Goal: Task Accomplishment & Management: Manage account settings

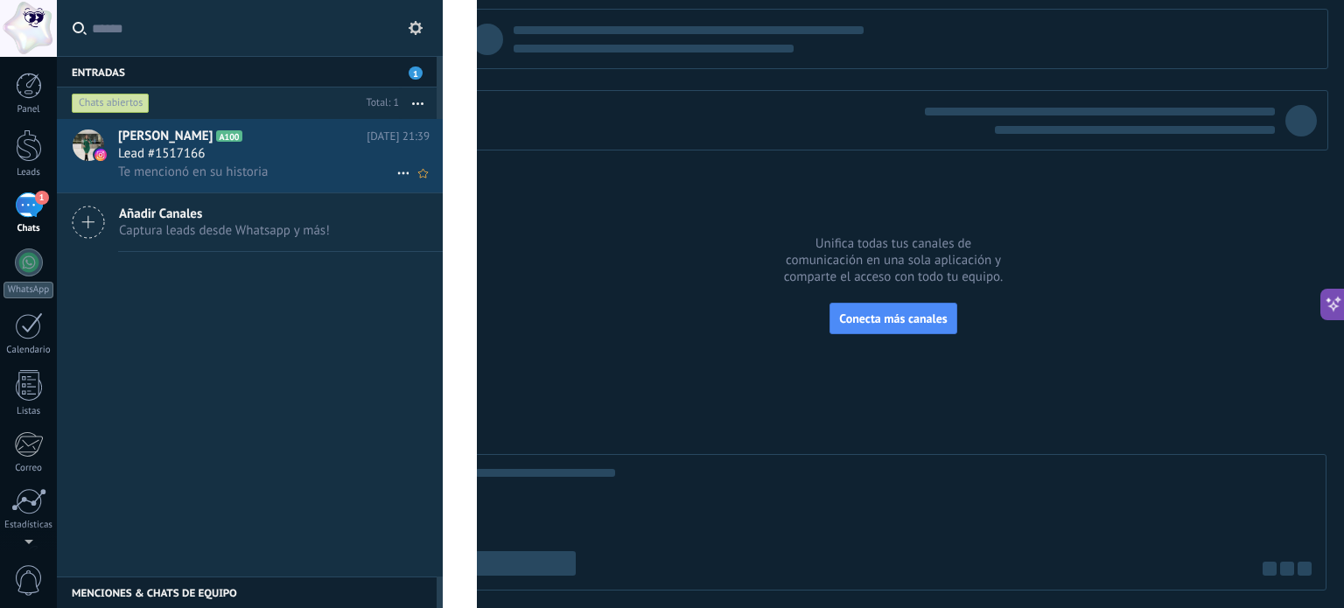
click at [302, 168] on div "Te mencionó en su historia" at bounding box center [274, 172] width 312 height 18
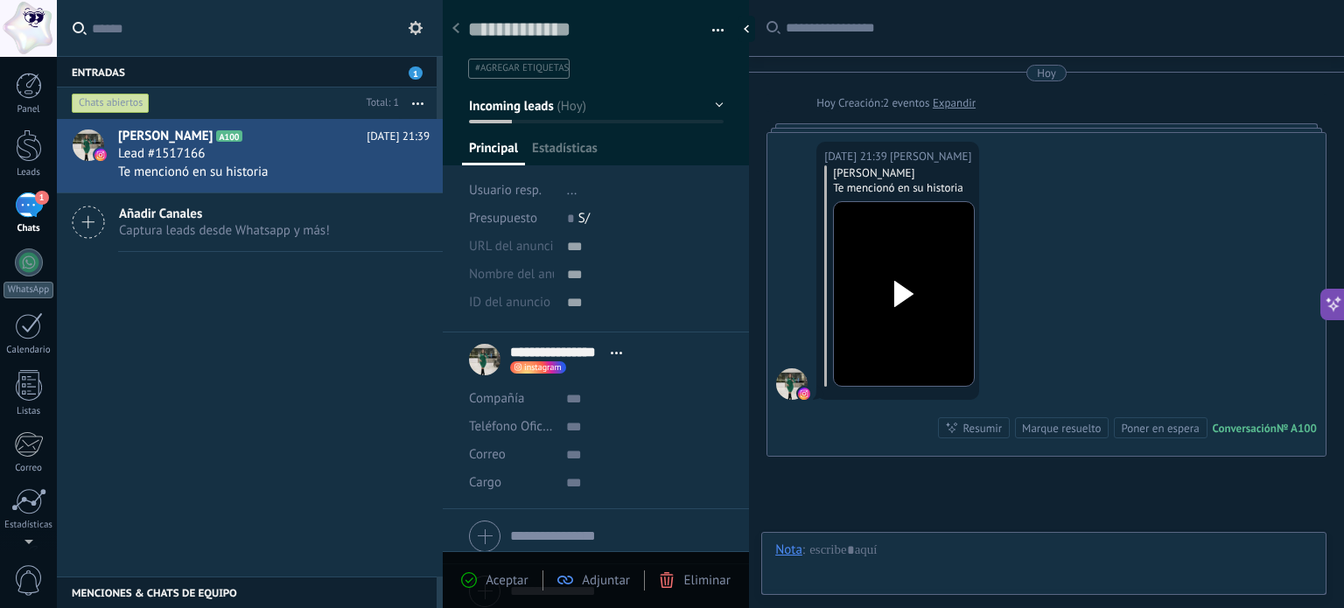
scroll to position [114, 0]
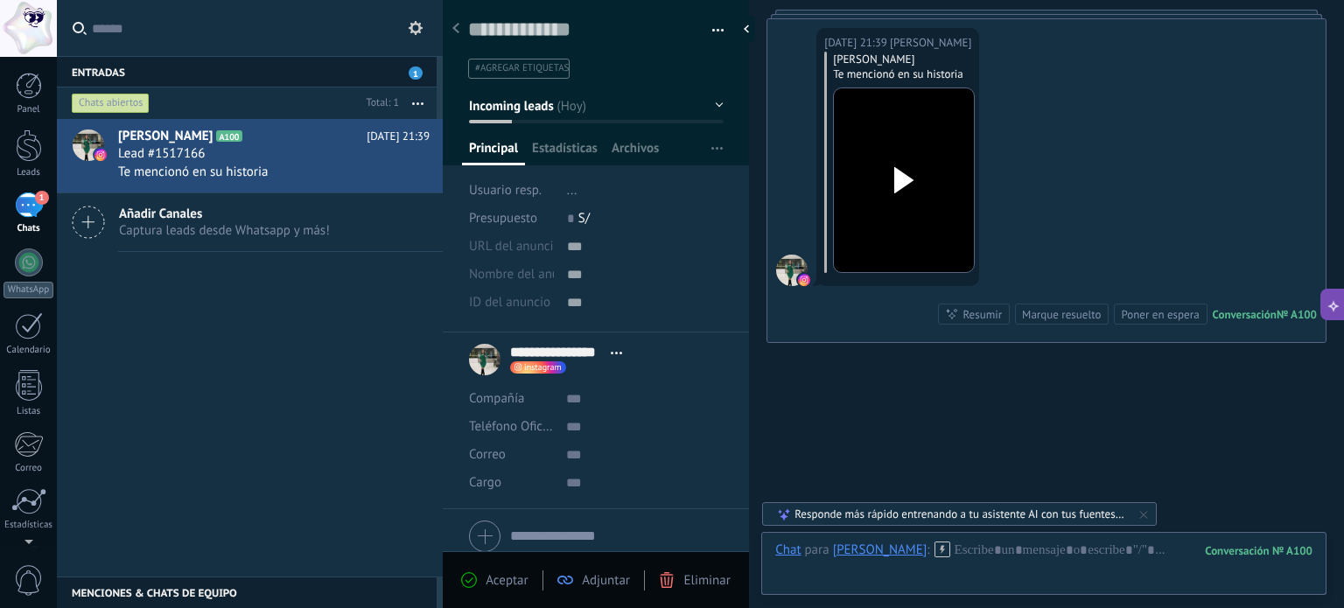
click at [878, 159] on div at bounding box center [904, 180] width 98 height 129
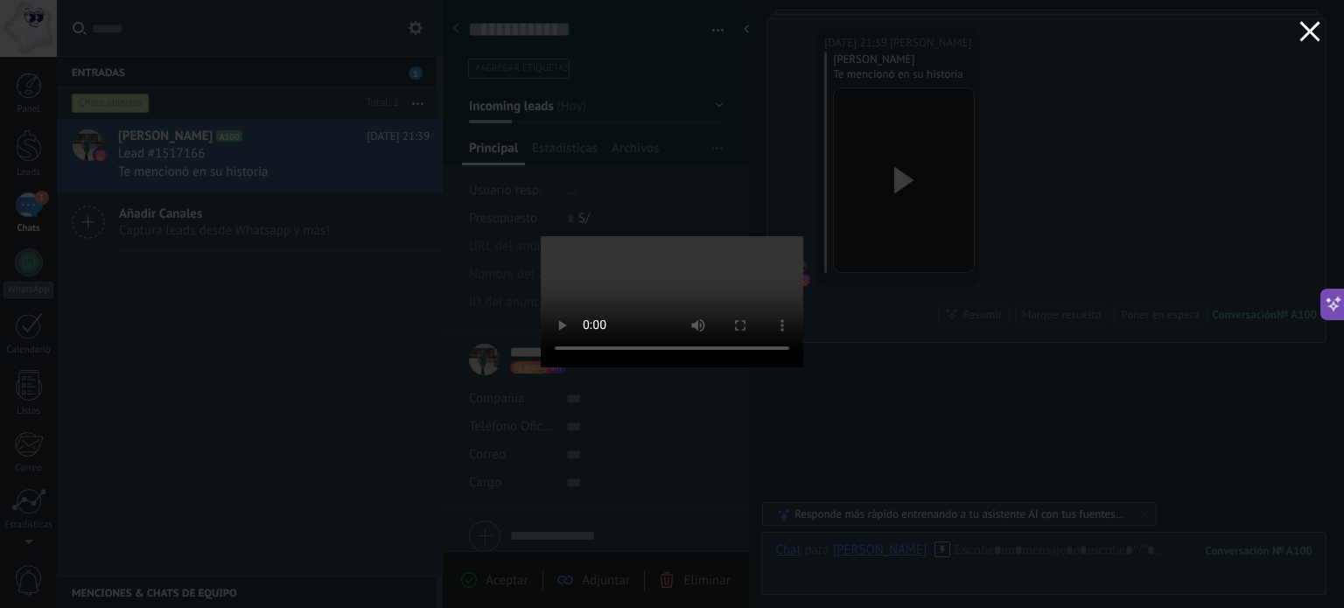
click at [1315, 20] on button "button" at bounding box center [1310, 34] width 68 height 68
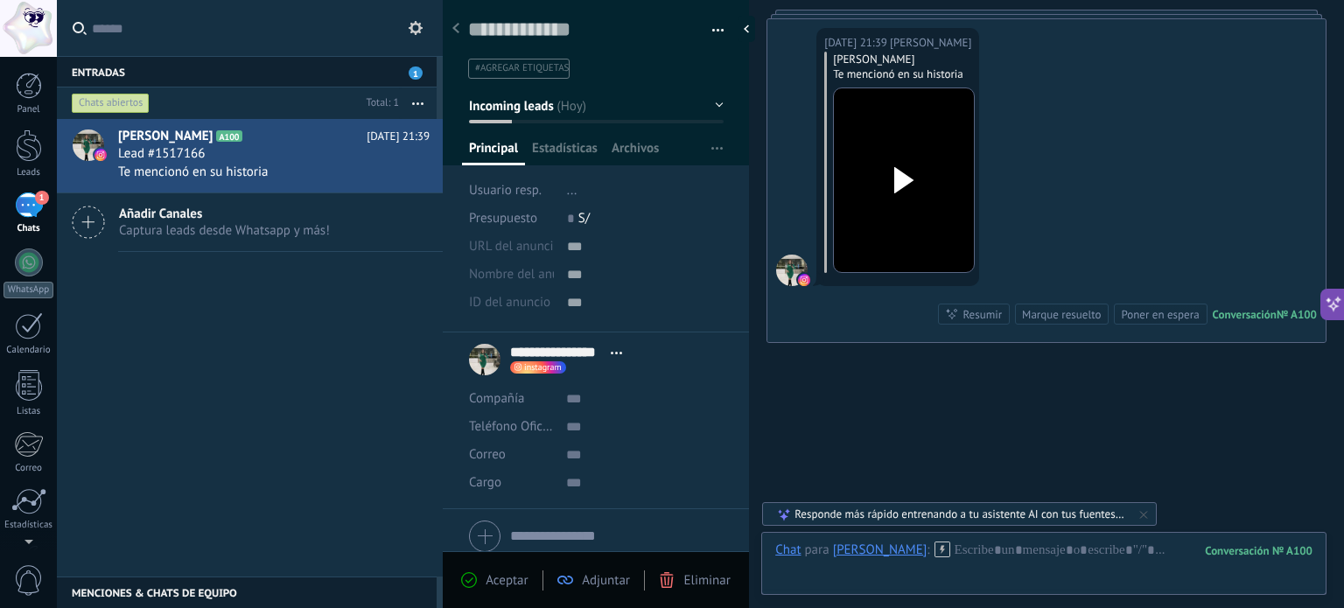
click at [495, 68] on span "#agregar etiquetas" at bounding box center [522, 68] width 94 height 12
click at [539, 116] on button "Incoming leads" at bounding box center [596, 106] width 255 height 32
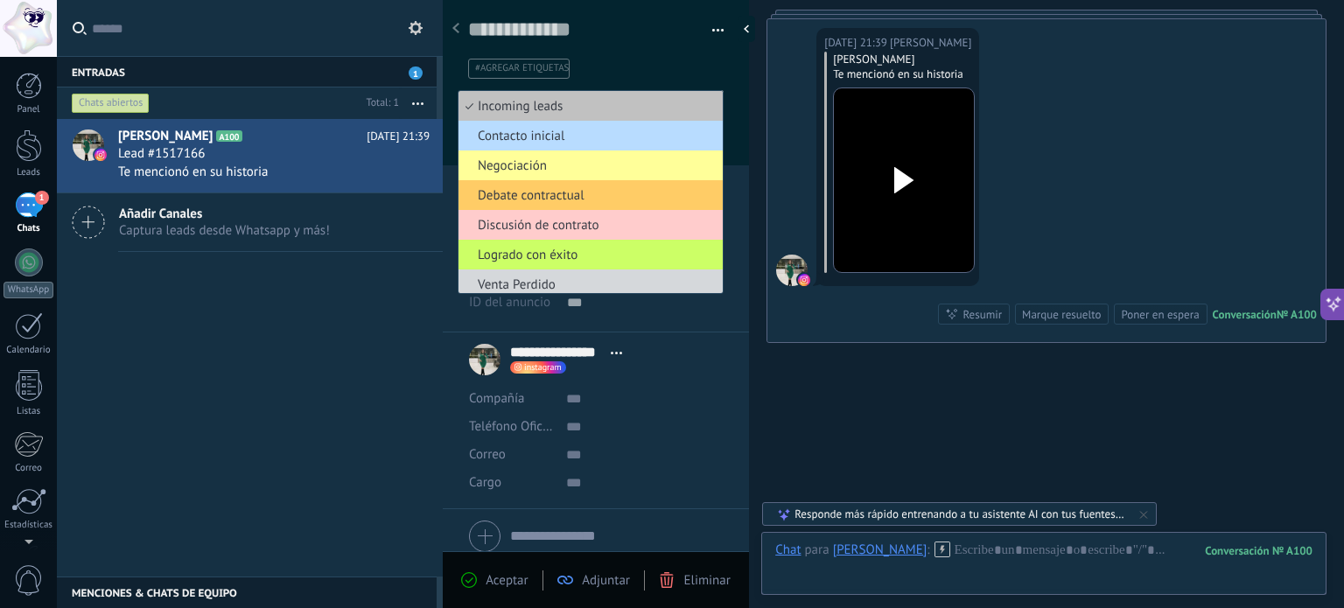
click at [624, 140] on span "Contacto inicial" at bounding box center [588, 136] width 259 height 17
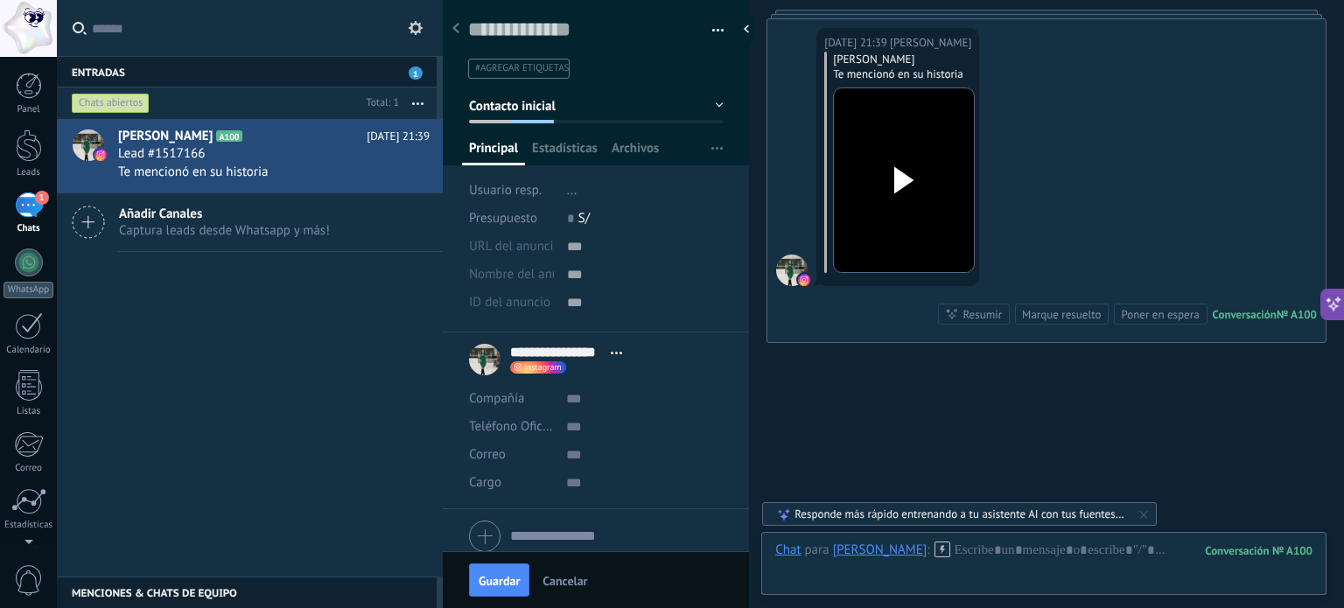
click at [534, 402] on div "Compañía" at bounding box center [511, 399] width 84 height 28
click at [494, 584] on span "Guardar" at bounding box center [499, 581] width 41 height 12
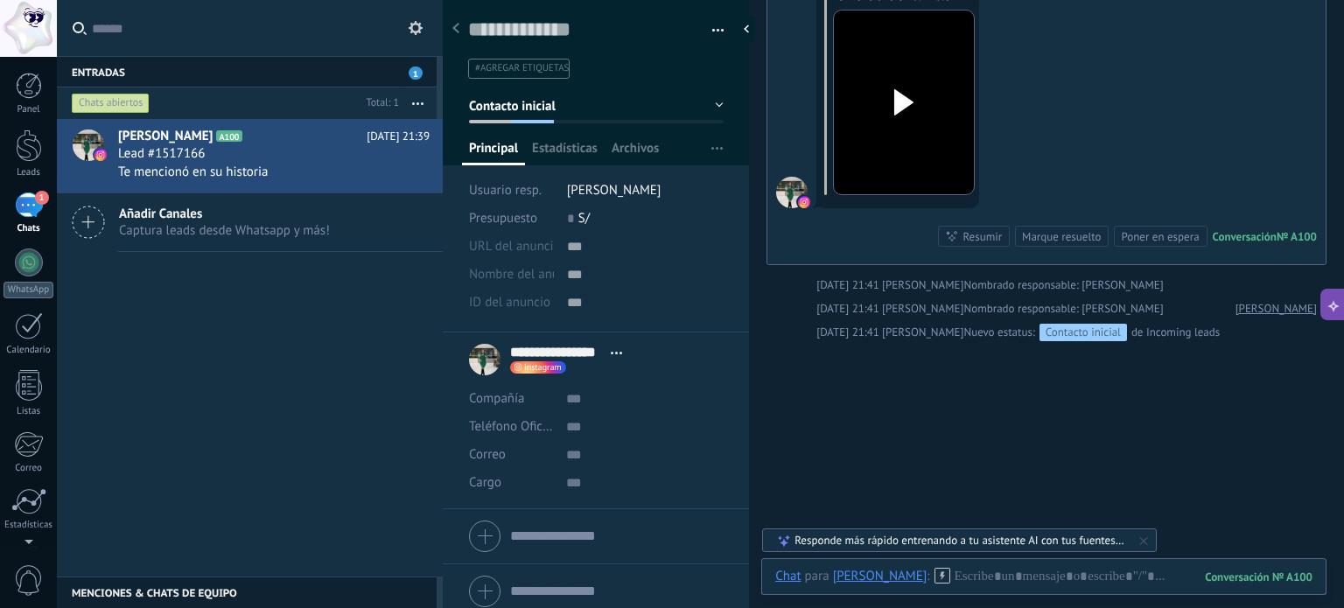
click at [816, 542] on div "Responde más rápido entrenando a tu asistente AI con tus fuentes de datos" at bounding box center [961, 540] width 332 height 15
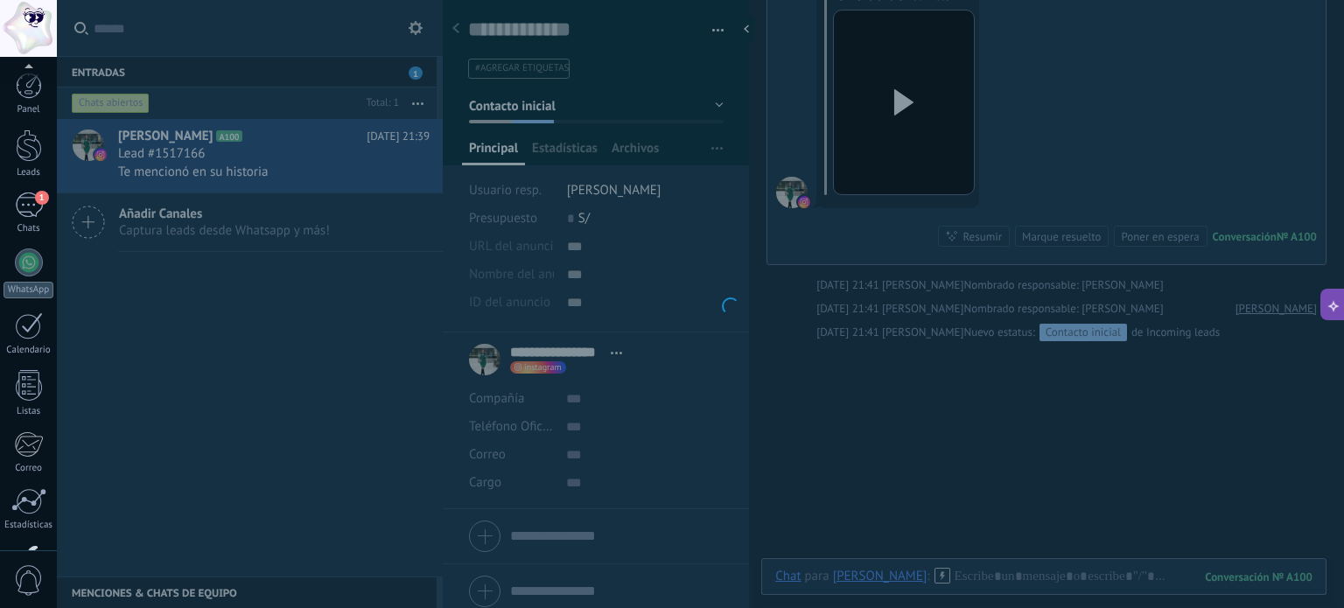
scroll to position [119, 0]
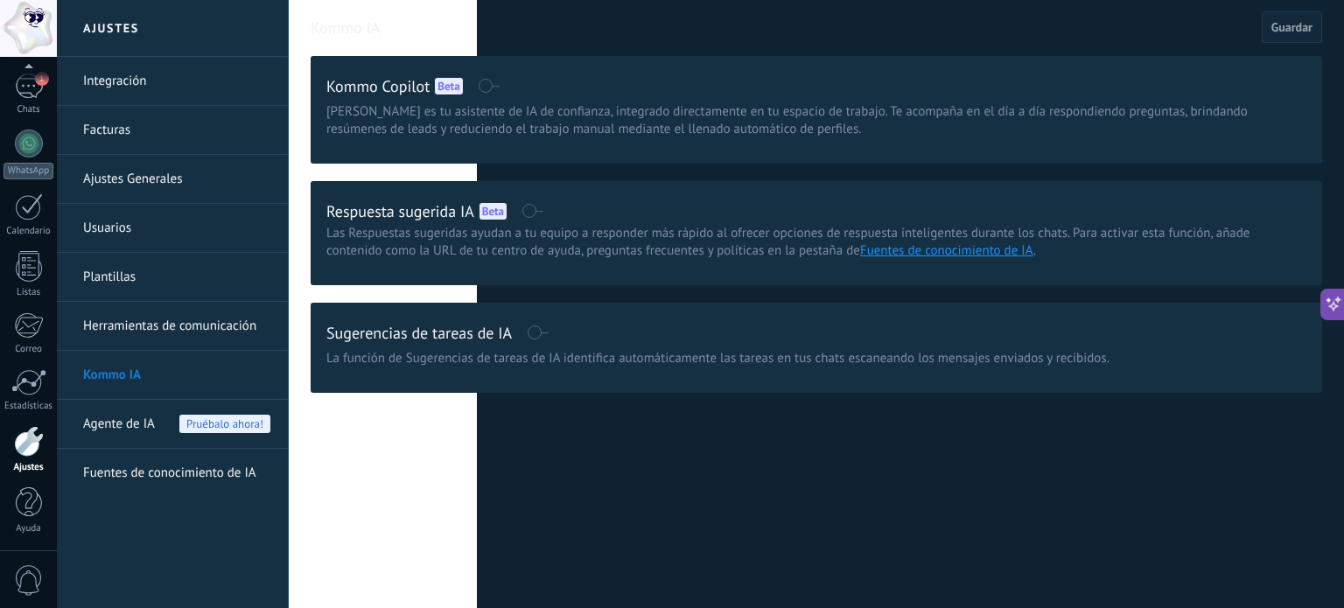
click at [25, 17] on div at bounding box center [28, 28] width 57 height 57
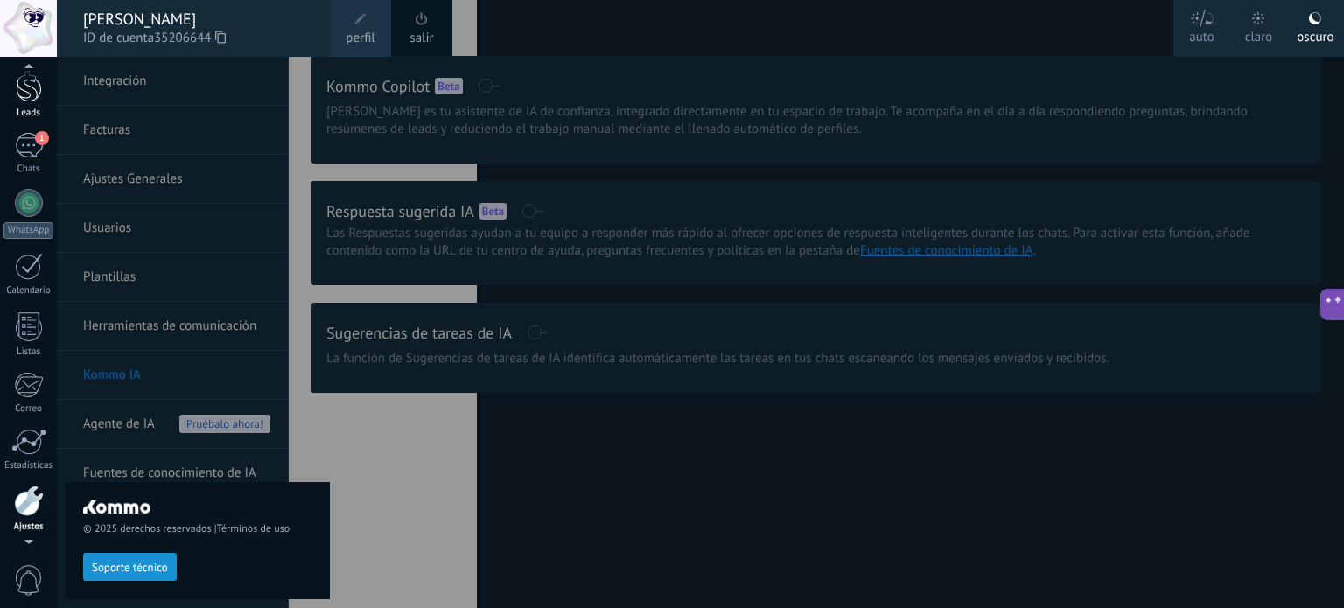
scroll to position [48, 0]
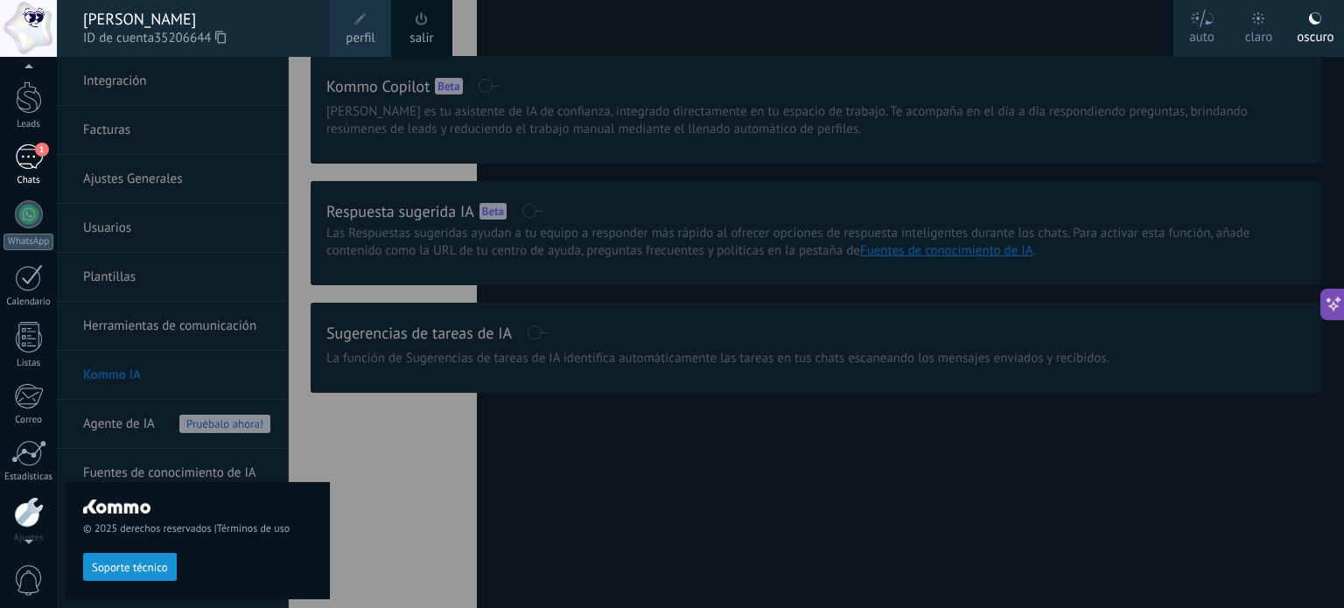
click at [28, 163] on div "1" at bounding box center [29, 156] width 28 height 25
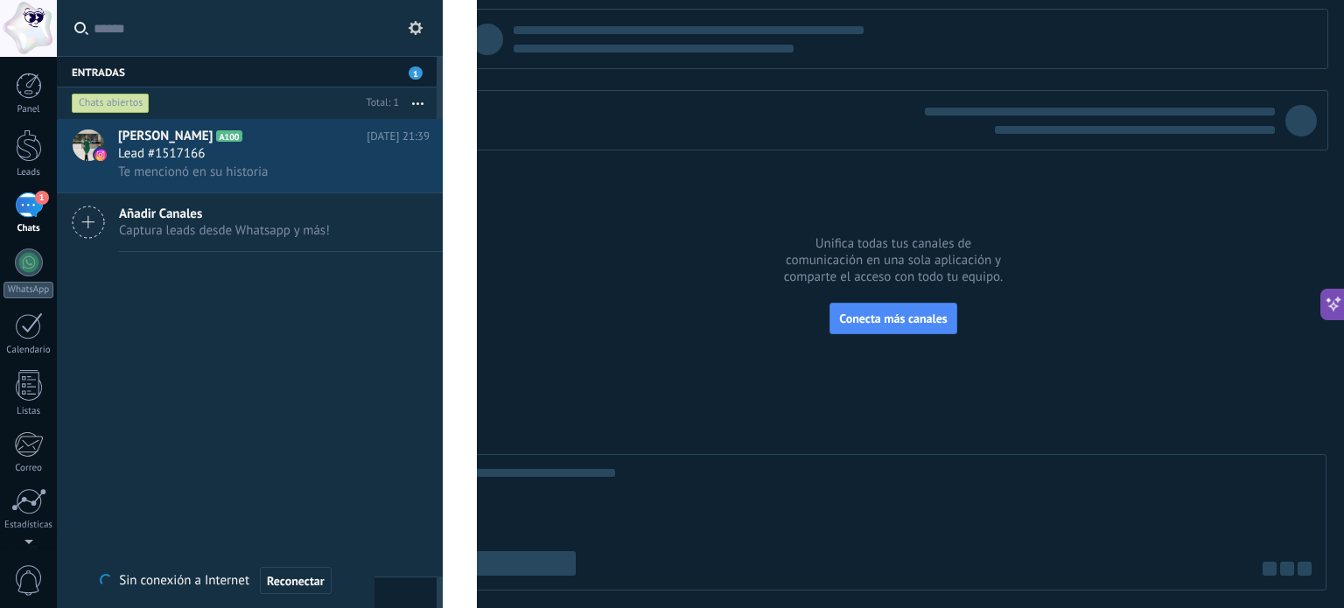
type textarea "*******"
